Goal: Communication & Community: Participate in discussion

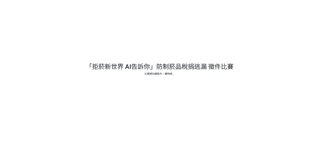
select select "vote"
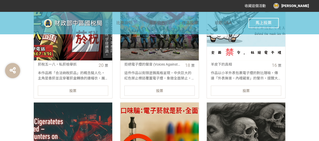
click at [96, 98] on link "菸稅五一八，私菸檢舉抓 20 票 本作品將「合法納稅菸品」的概念擬人化。 主角是香菸並且穿著菸盒轉換的連帽衣，展現出自信、獨特的街頭態度。 人物的姿勢將視覺導…" at bounding box center [73, 39] width 79 height 117
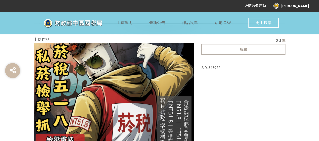
scroll to position [126, 0]
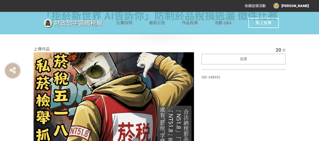
click at [250, 58] on div "投票" at bounding box center [244, 59] width 84 height 11
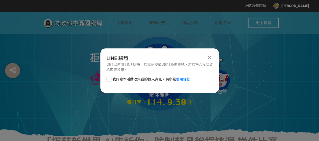
click at [109, 77] on div at bounding box center [108, 79] width 5 height 5
checkbox input "true"
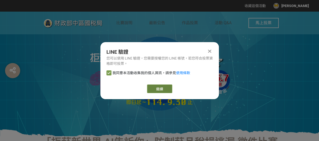
click at [158, 88] on link "繼續" at bounding box center [159, 89] width 25 height 9
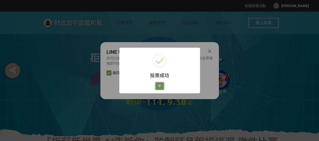
click at [158, 86] on button "好" at bounding box center [160, 85] width 8 height 7
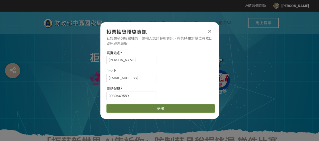
click at [164, 107] on button "送出" at bounding box center [160, 108] width 108 height 9
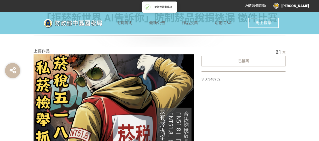
scroll to position [126, 0]
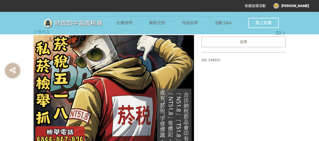
scroll to position [168, 0]
